Goal: Use online tool/utility: Utilize a website feature to perform a specific function

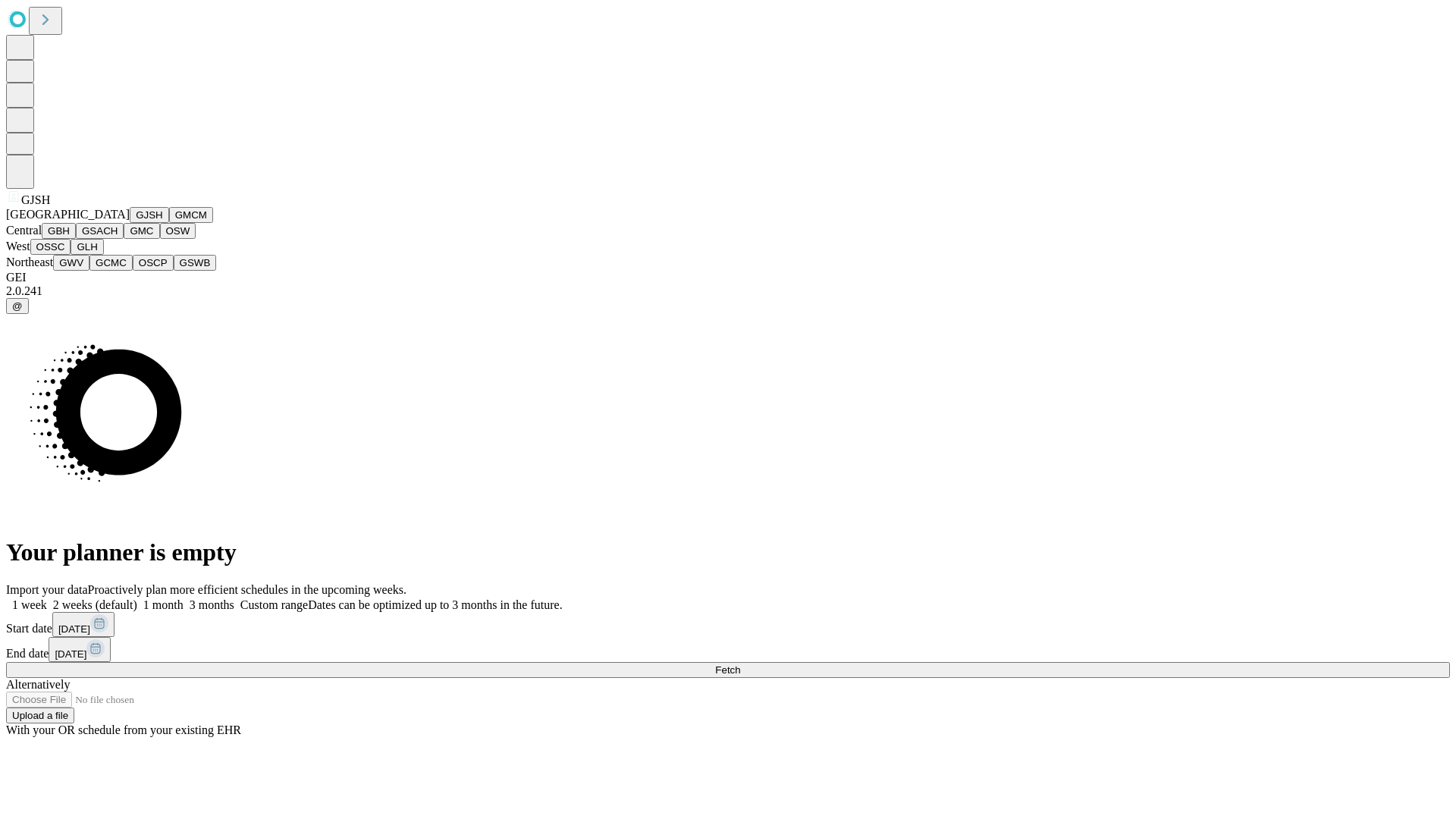
click at [130, 223] on button "GJSH" at bounding box center [150, 215] width 40 height 16
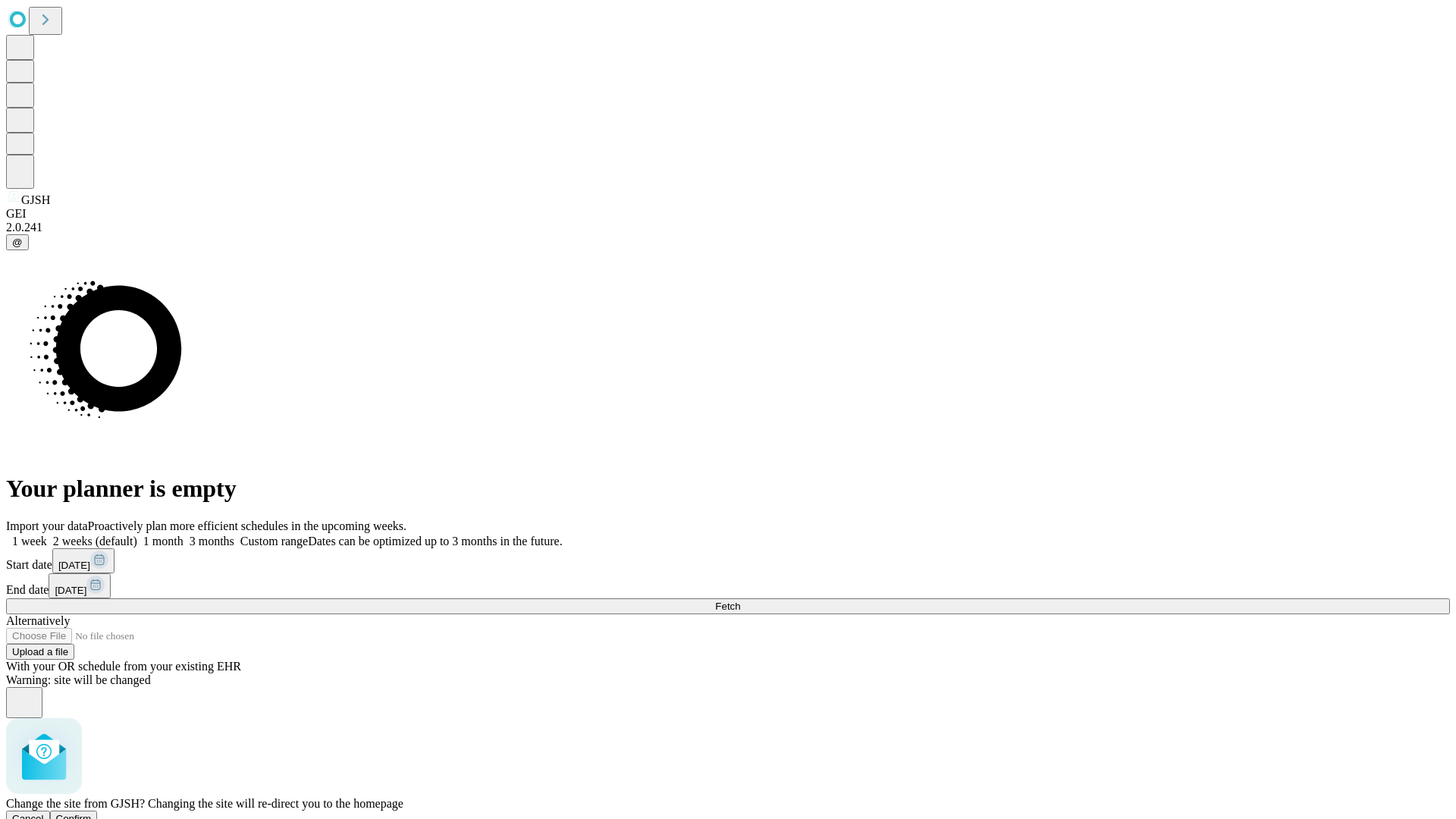
click at [92, 813] on span "Confirm" at bounding box center [74, 818] width 36 height 11
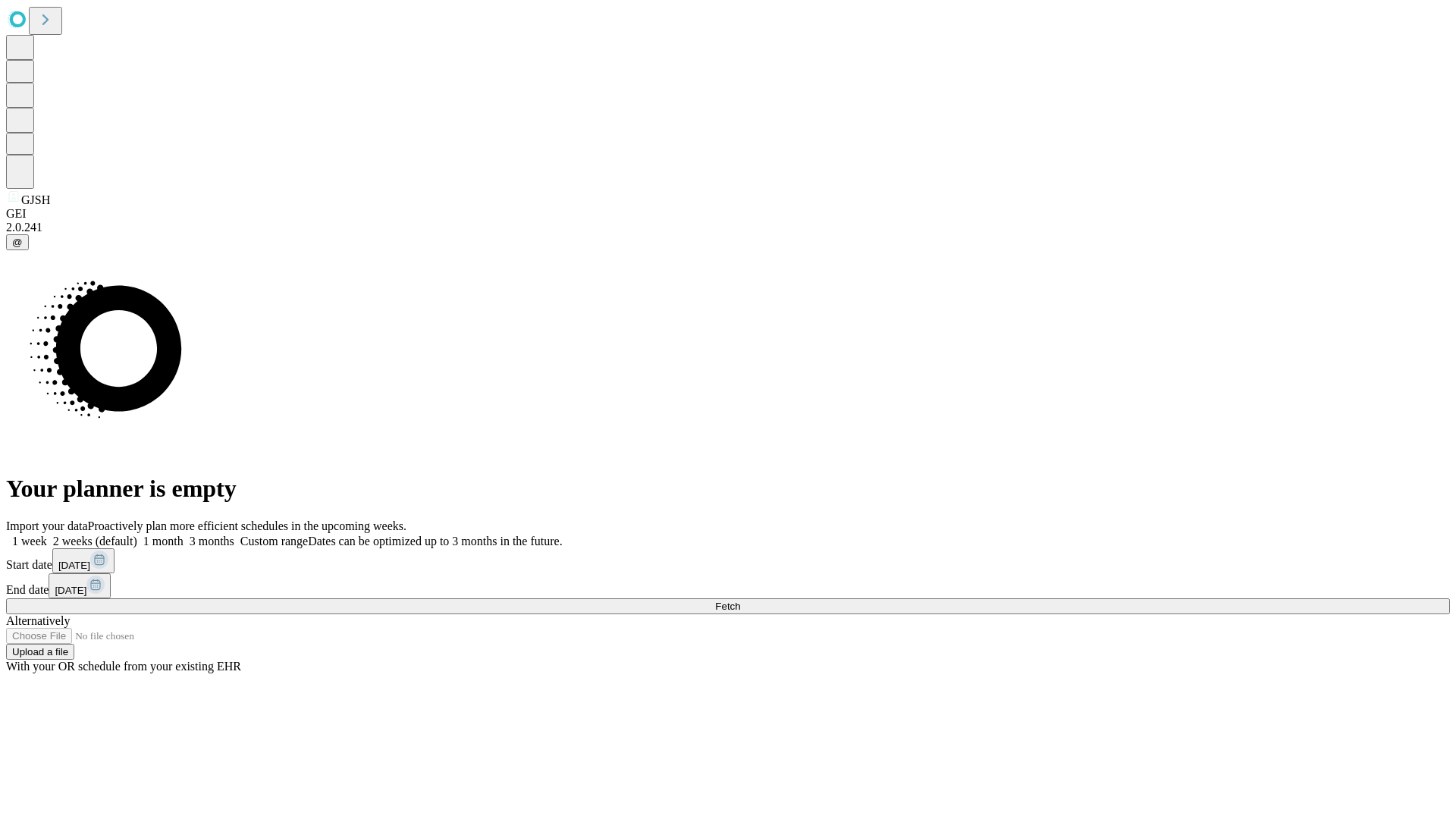
click at [137, 534] on label "2 weeks (default)" at bounding box center [92, 541] width 90 height 13
click at [740, 600] on span "Fetch" at bounding box center [728, 606] width 25 height 11
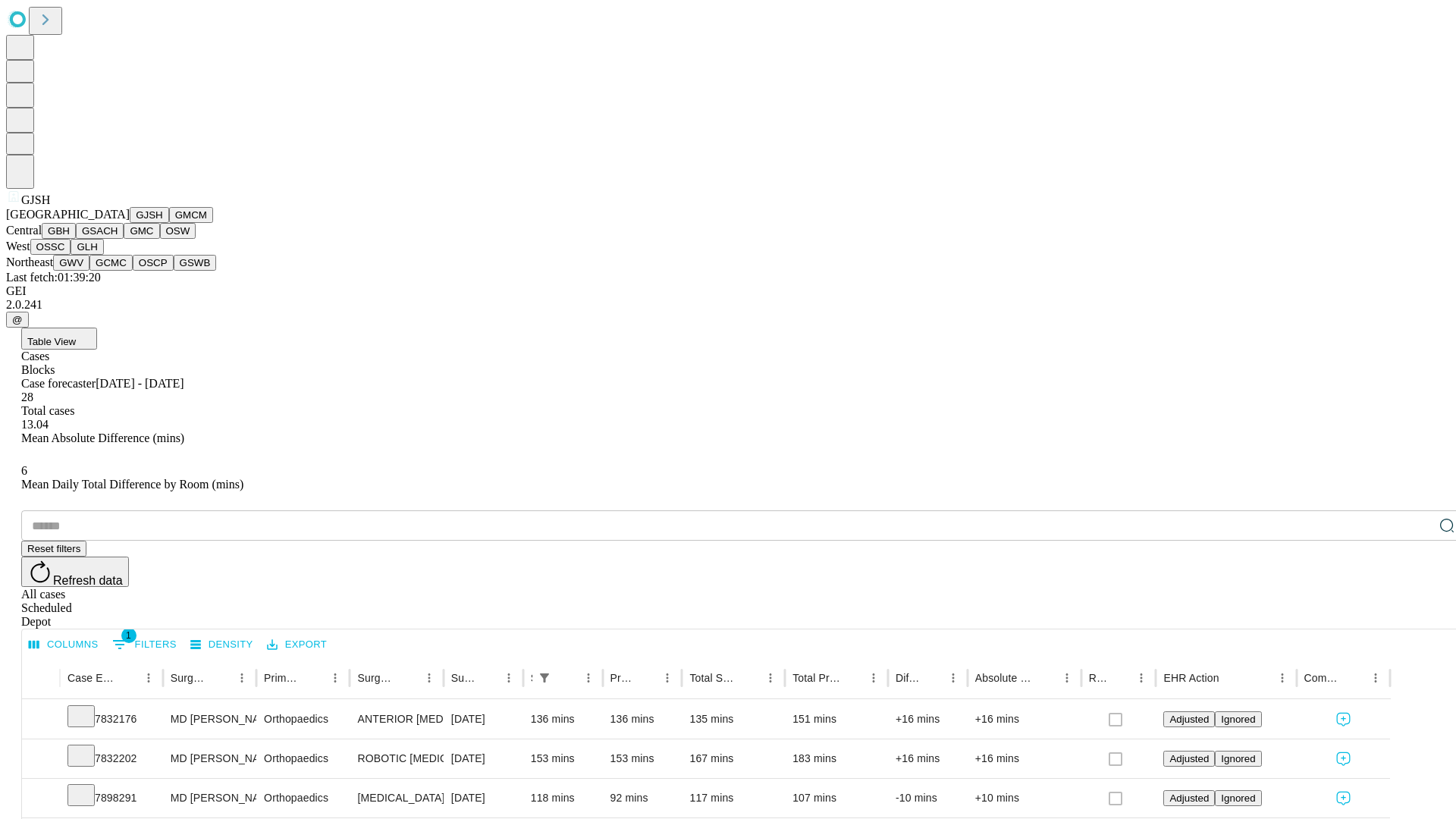
click at [169, 223] on button "GMCM" at bounding box center [190, 215] width 44 height 16
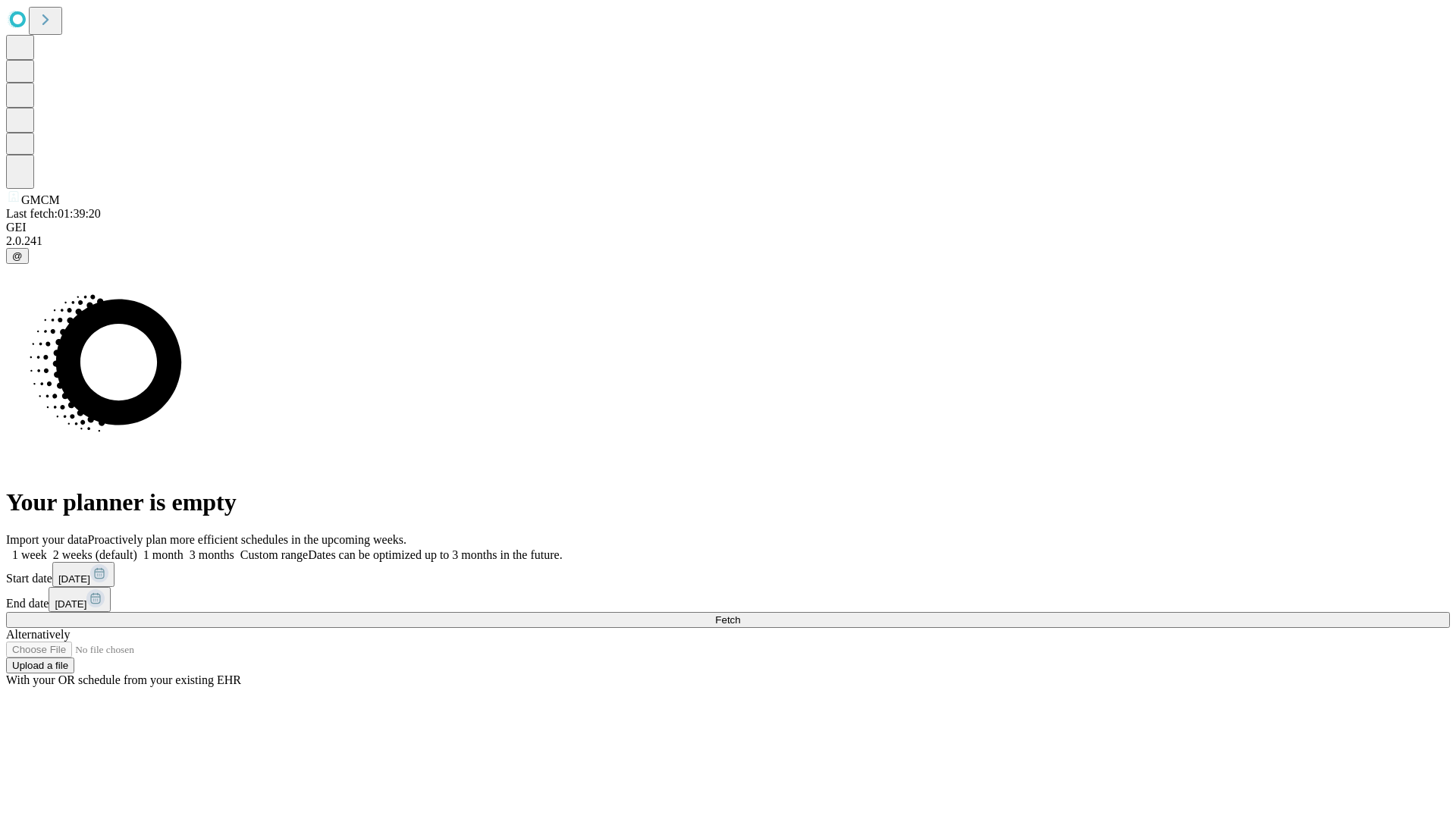
click at [137, 548] on label "2 weeks (default)" at bounding box center [92, 554] width 90 height 13
click at [740, 614] on span "Fetch" at bounding box center [728, 620] width 25 height 11
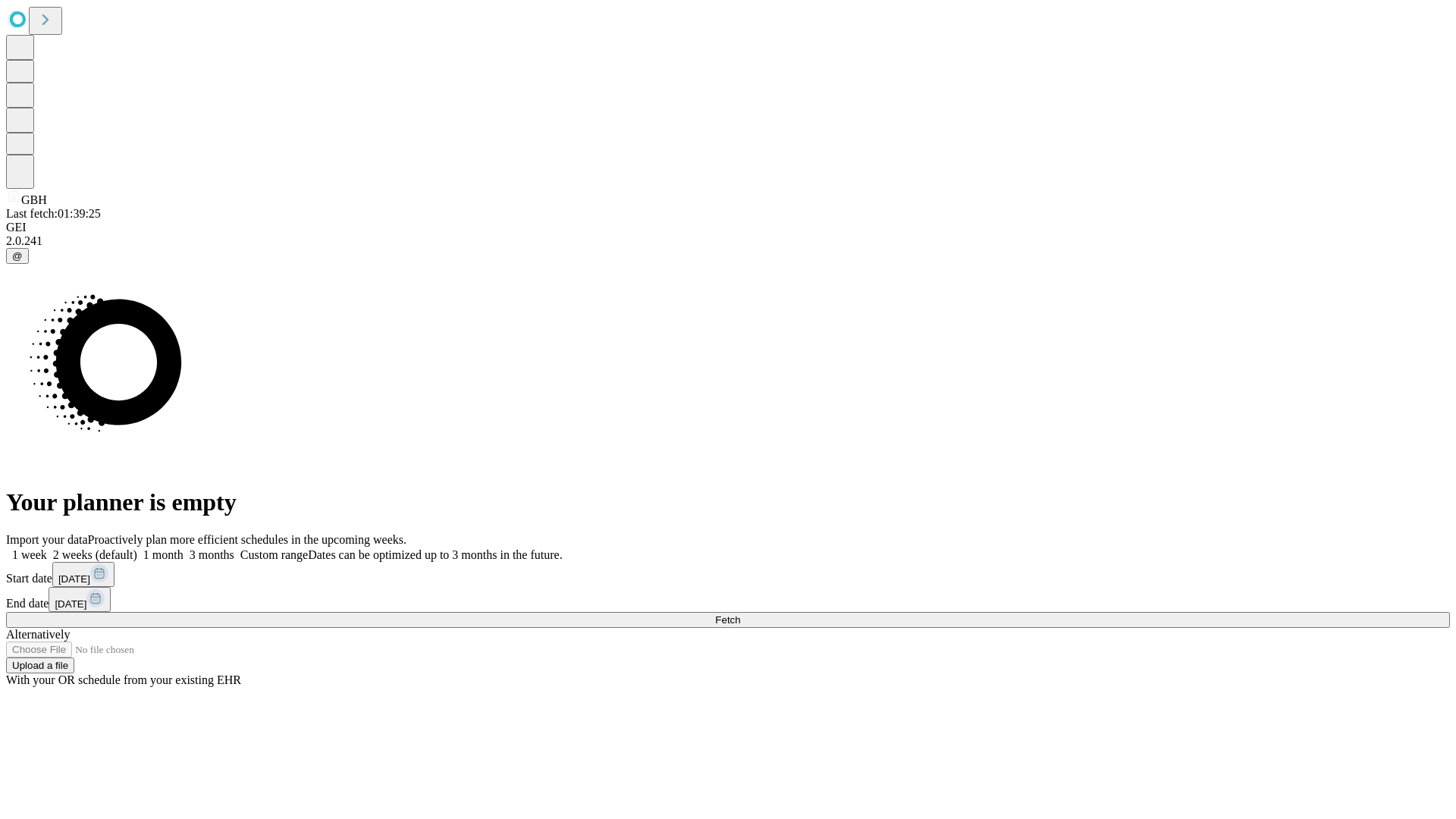
click at [740, 614] on span "Fetch" at bounding box center [728, 620] width 25 height 11
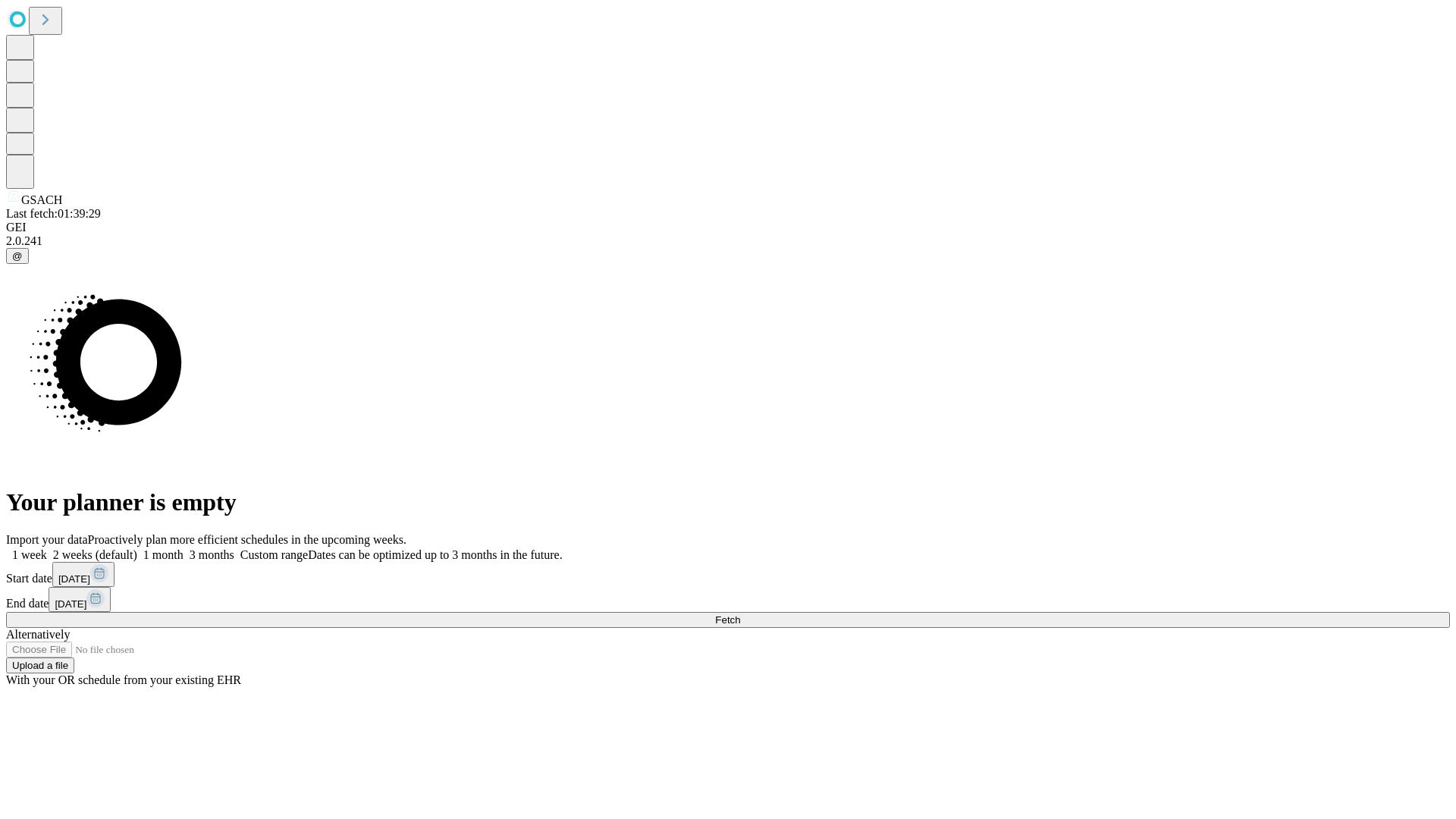
click at [137, 548] on label "2 weeks (default)" at bounding box center [92, 554] width 90 height 13
click at [740, 614] on span "Fetch" at bounding box center [728, 620] width 25 height 11
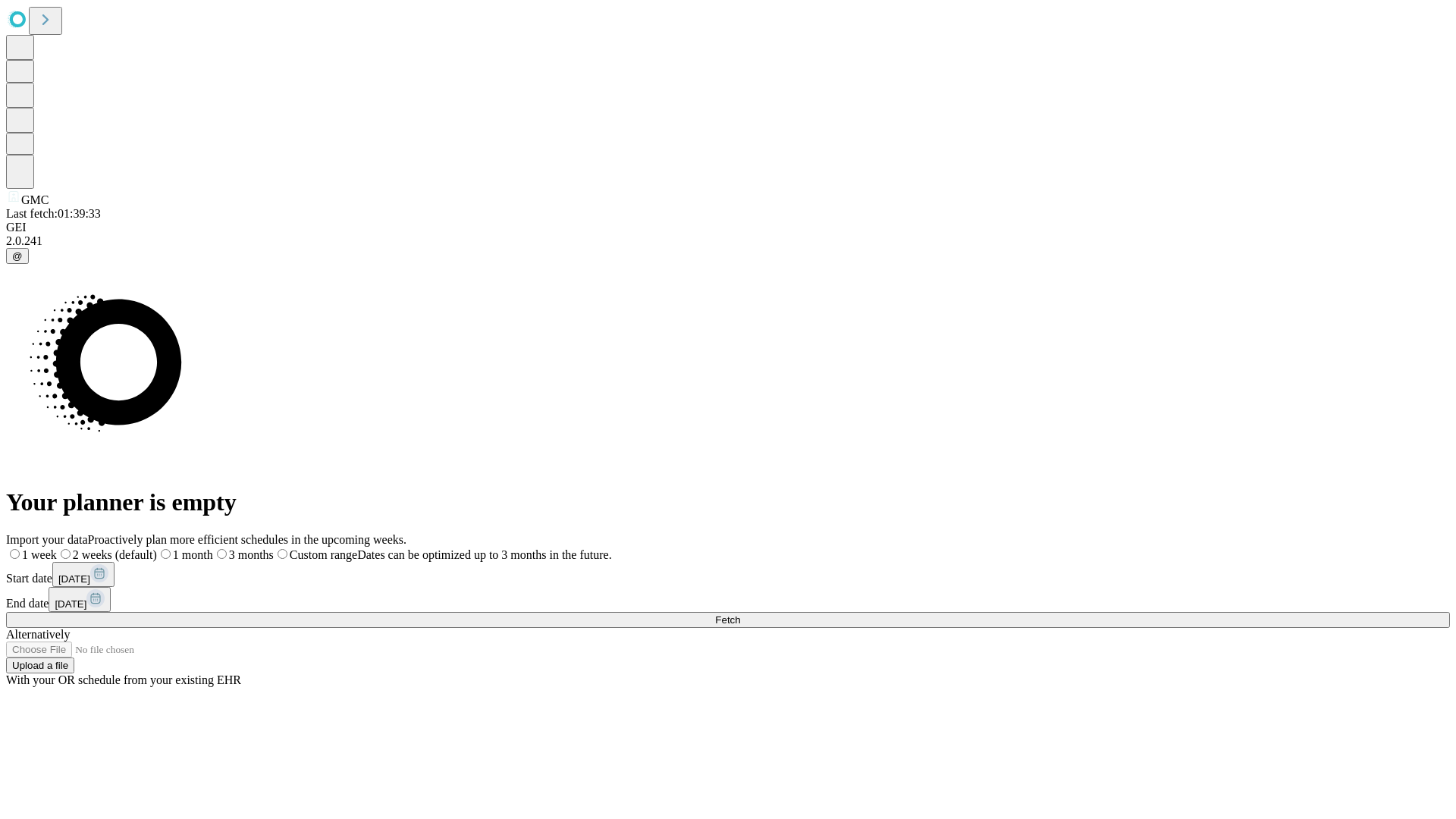
click at [157, 548] on label "2 weeks (default)" at bounding box center [107, 554] width 100 height 13
click at [740, 614] on span "Fetch" at bounding box center [728, 620] width 25 height 11
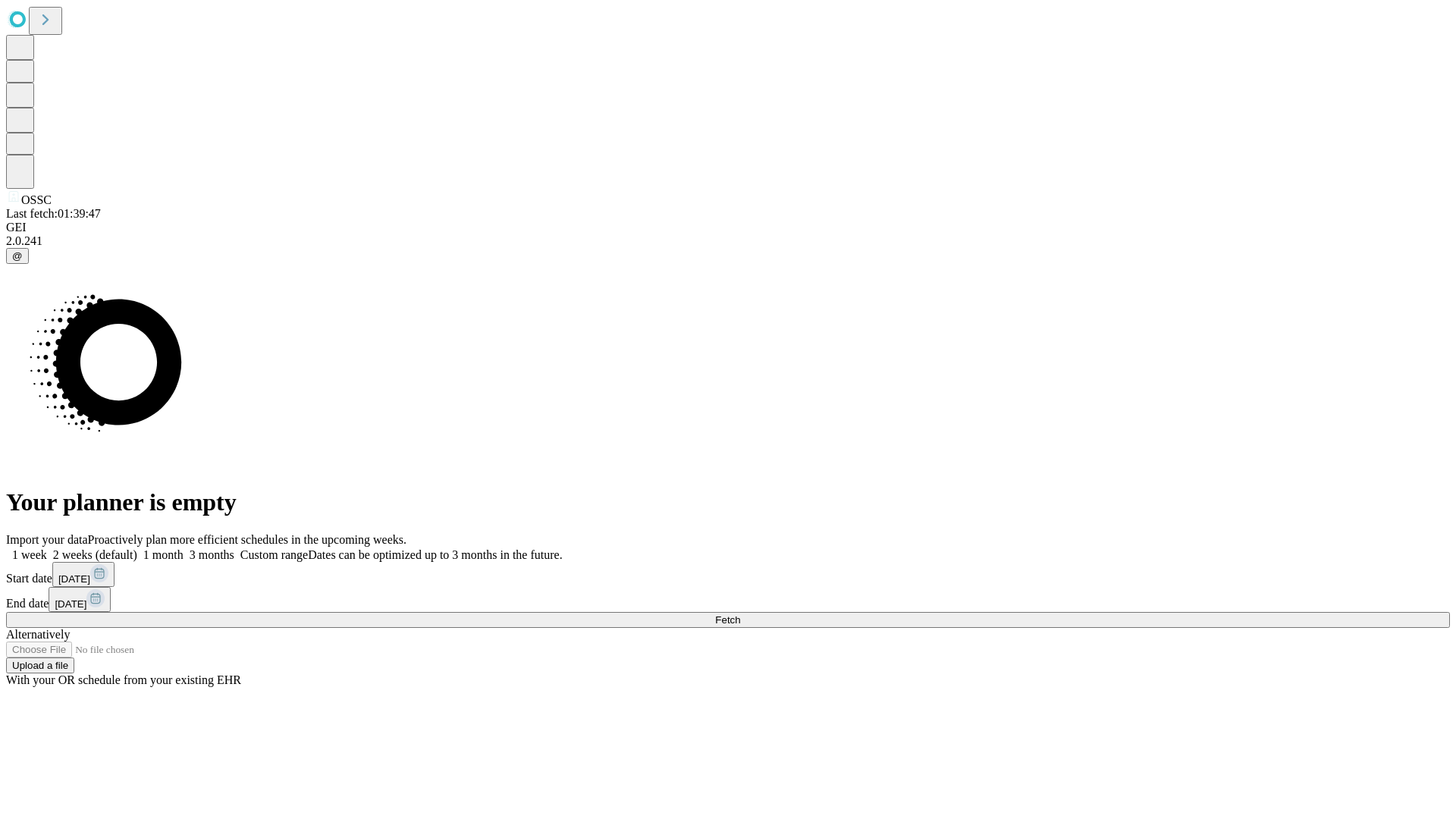
click at [137, 548] on label "2 weeks (default)" at bounding box center [92, 554] width 90 height 13
click at [740, 614] on span "Fetch" at bounding box center [728, 620] width 25 height 11
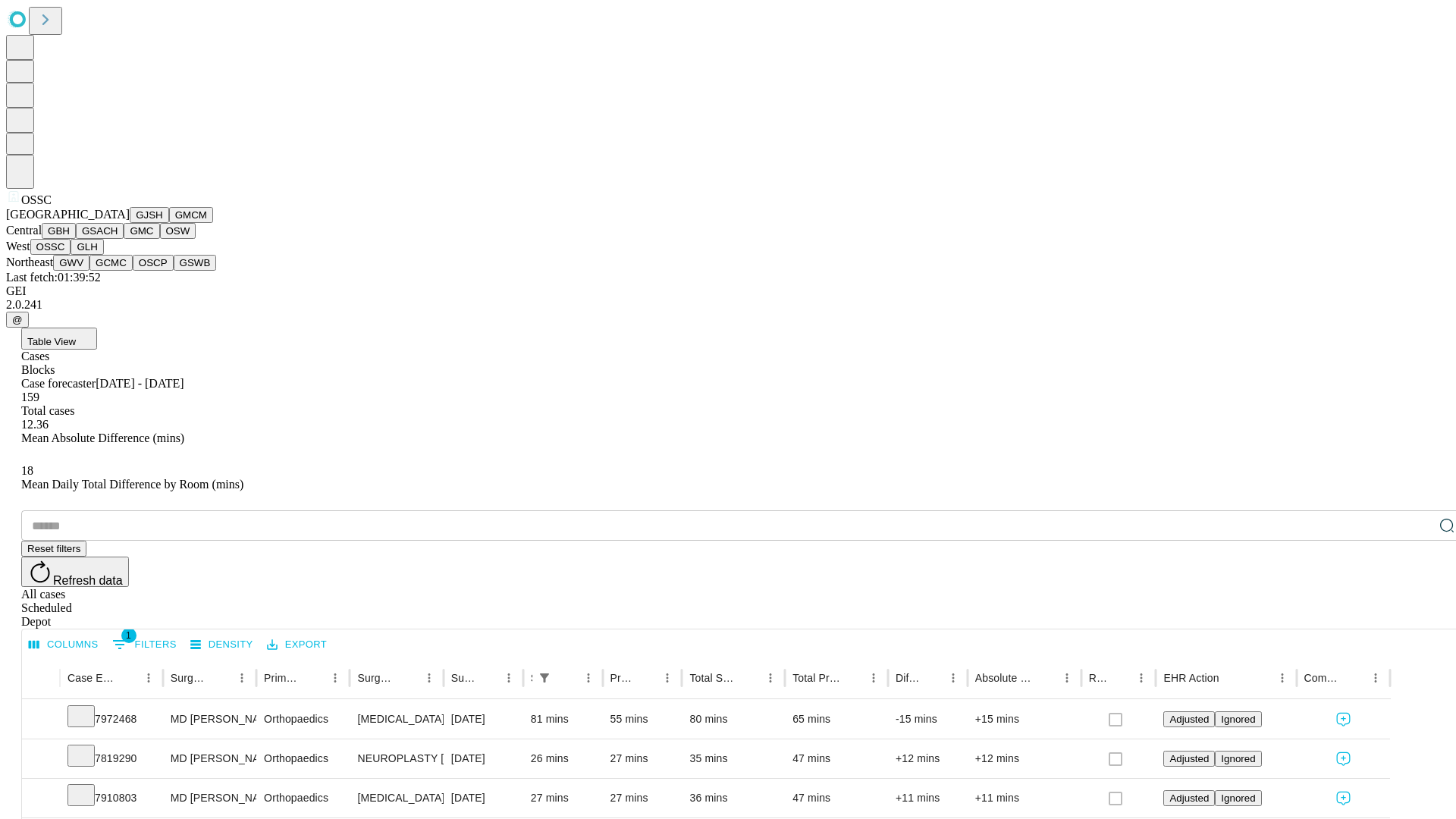
click at [103, 255] on button "GLH" at bounding box center [86, 247] width 33 height 16
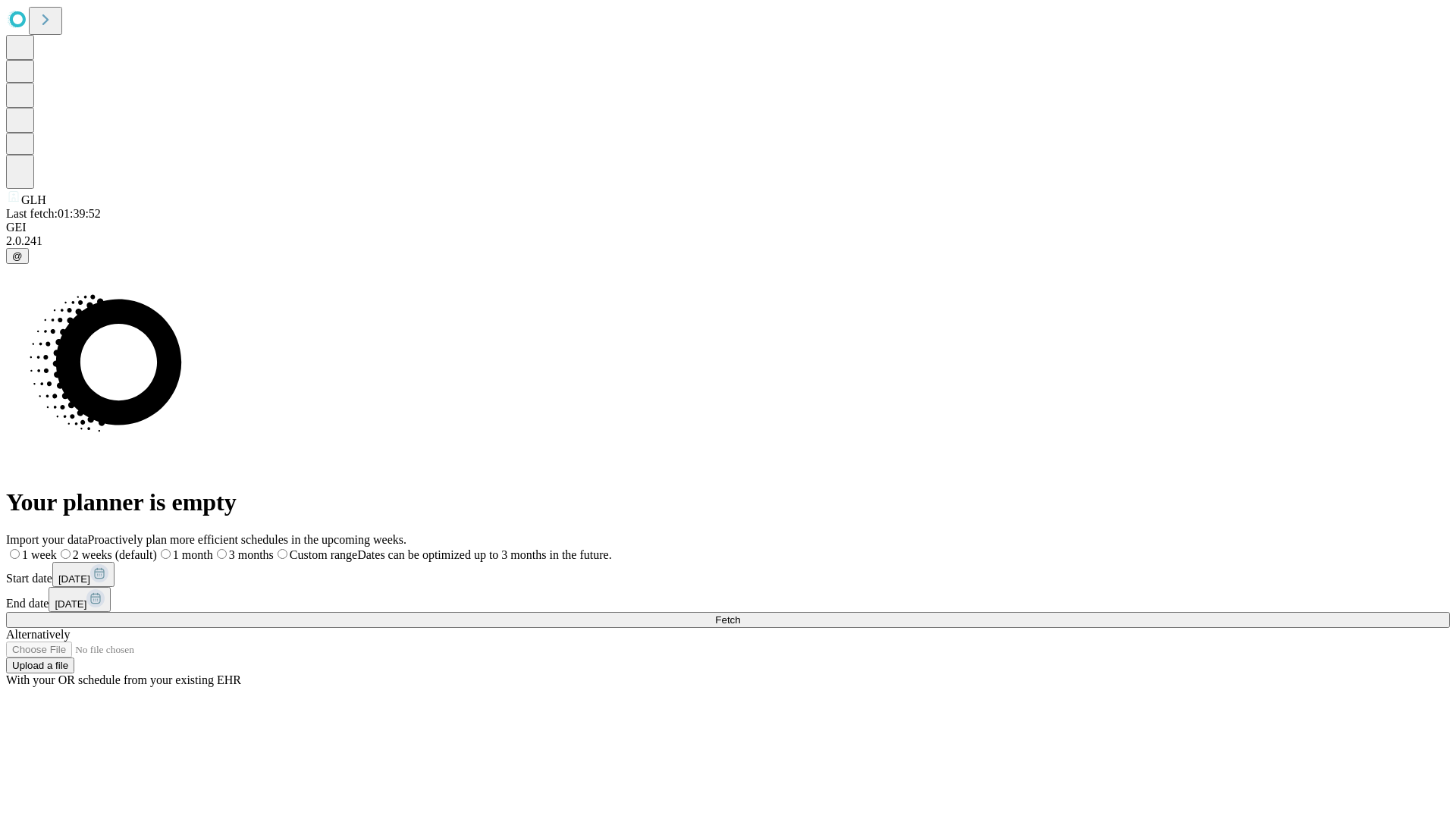
click at [157, 548] on label "2 weeks (default)" at bounding box center [107, 554] width 100 height 13
click at [740, 614] on span "Fetch" at bounding box center [728, 620] width 25 height 11
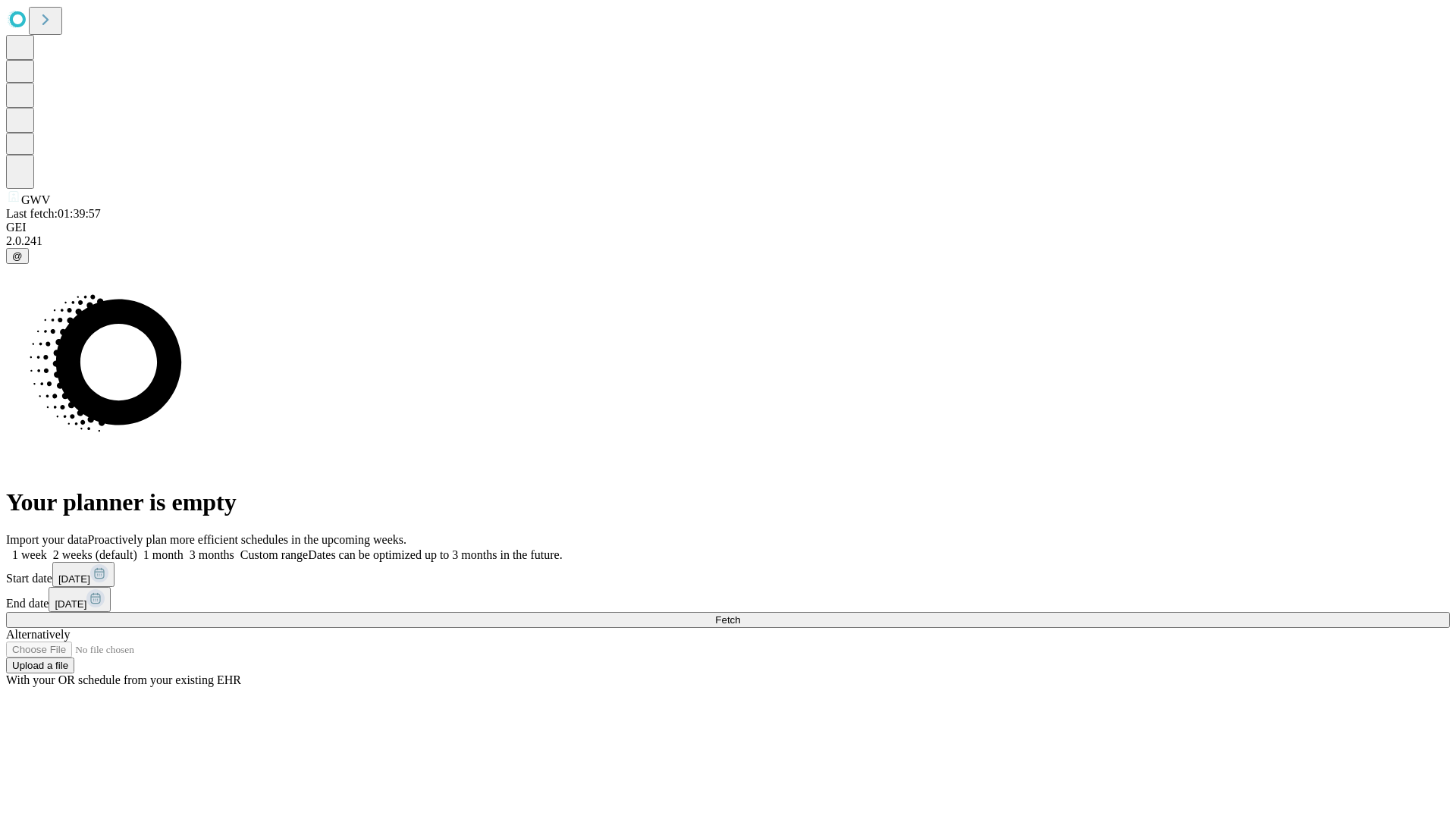
click at [137, 548] on label "2 weeks (default)" at bounding box center [92, 554] width 90 height 13
click at [740, 614] on span "Fetch" at bounding box center [728, 620] width 25 height 11
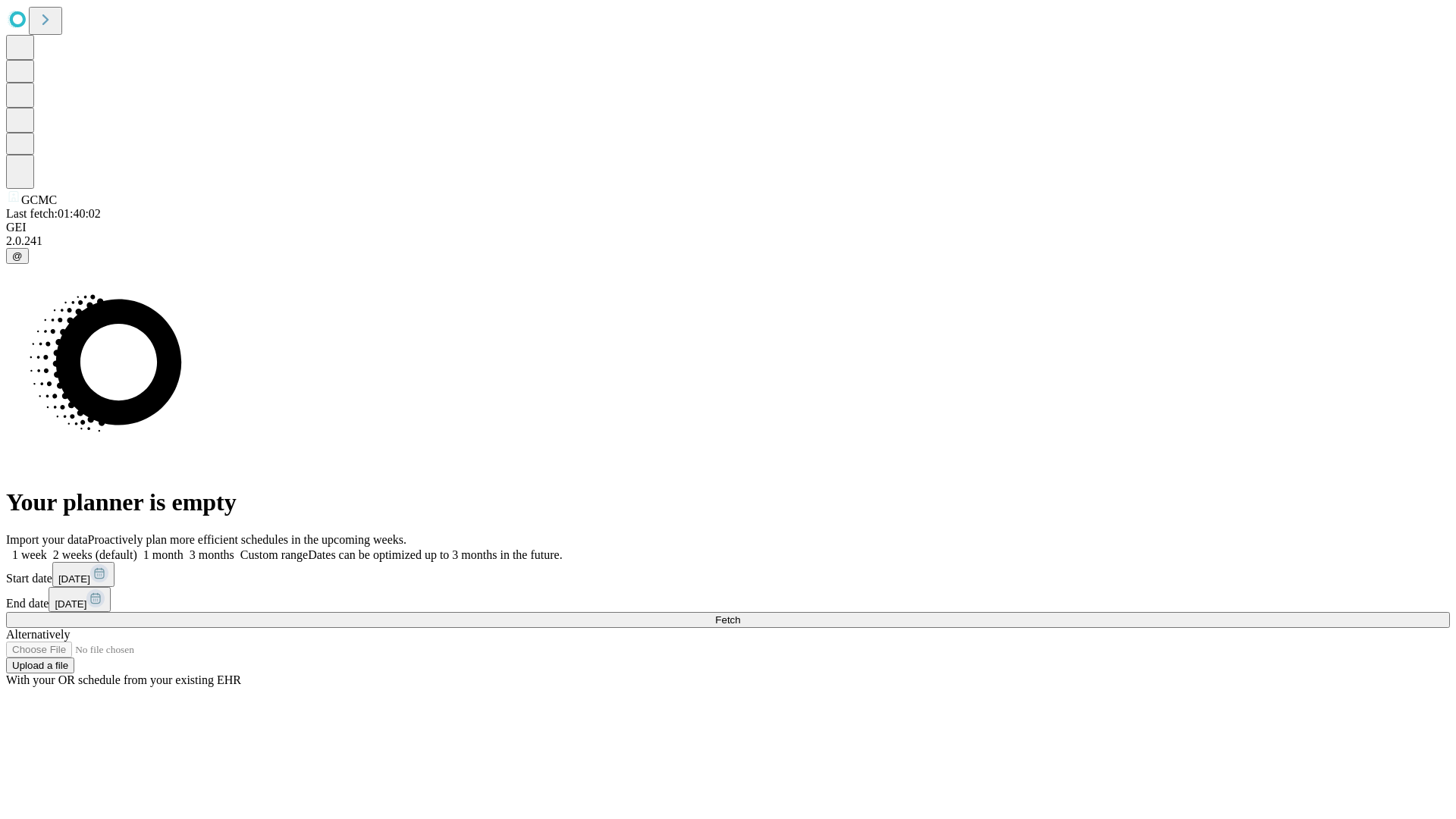
click at [137, 548] on label "2 weeks (default)" at bounding box center [92, 554] width 90 height 13
click at [740, 614] on span "Fetch" at bounding box center [728, 620] width 25 height 11
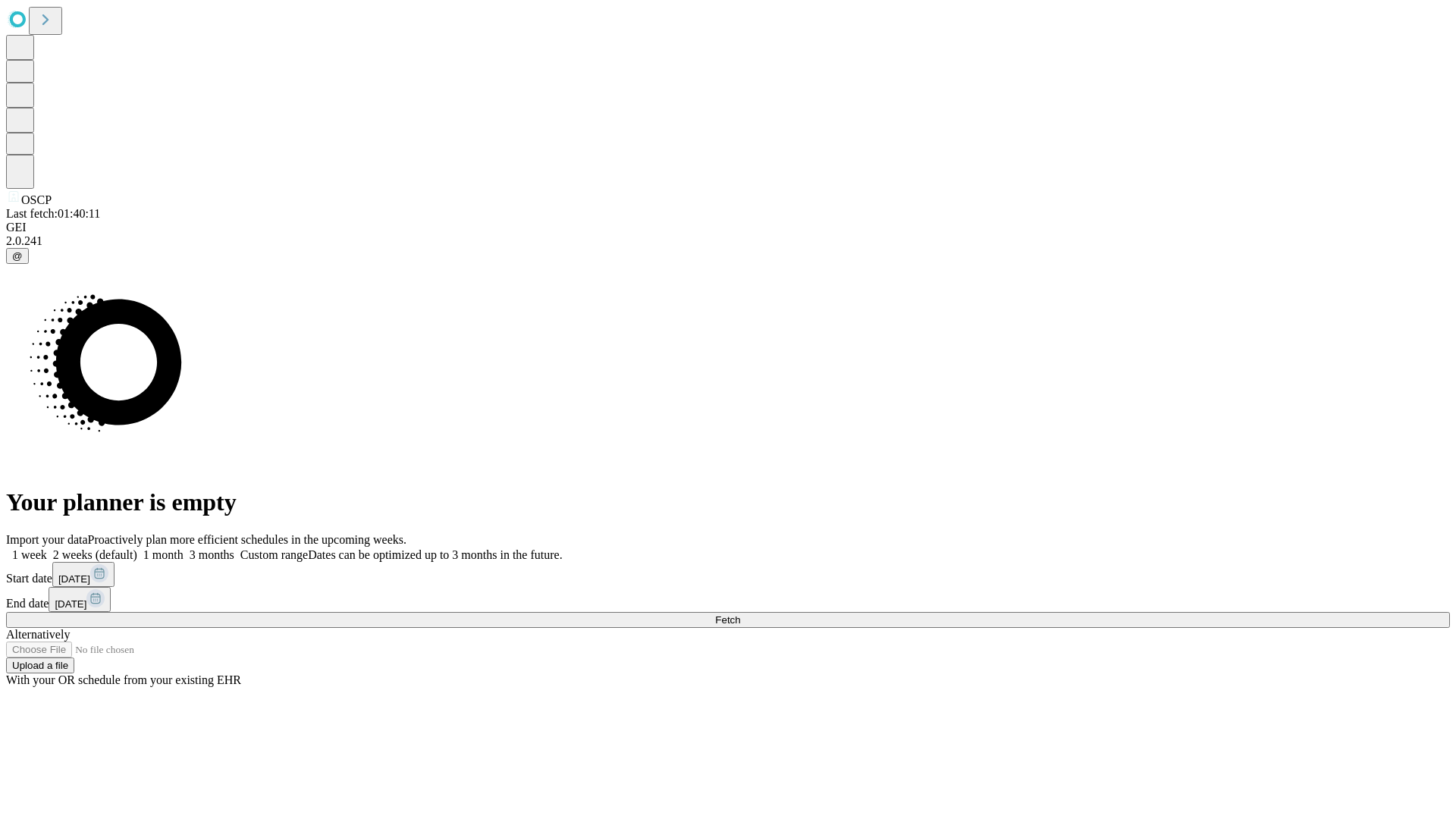
click at [137, 548] on label "2 weeks (default)" at bounding box center [92, 554] width 90 height 13
click at [740, 614] on span "Fetch" at bounding box center [728, 620] width 25 height 11
